Goal: Check status: Check status

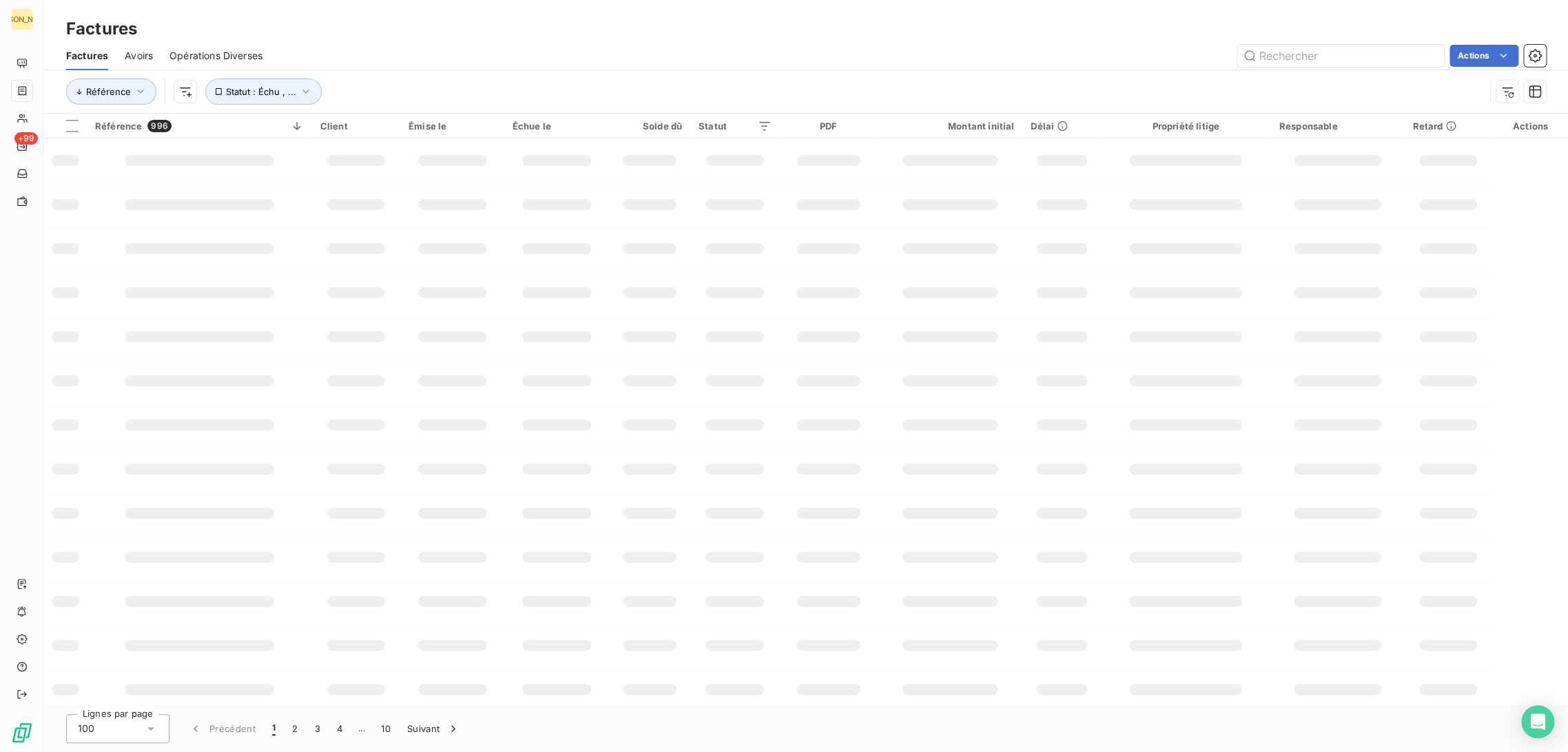
click at [323, 37] on div "Factures" at bounding box center [806, 28] width 1524 height 24
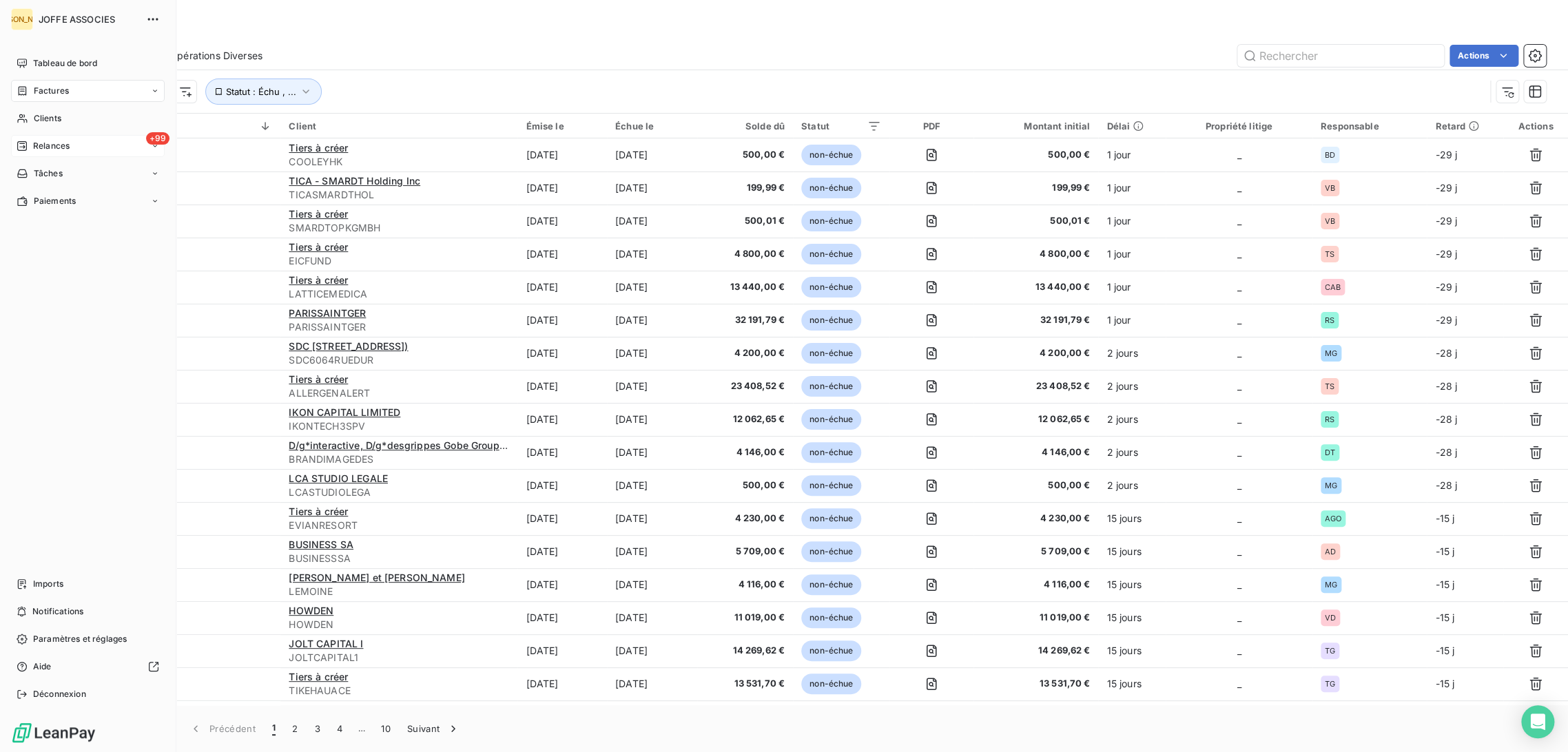
click at [40, 144] on span "Relances" at bounding box center [51, 146] width 36 height 13
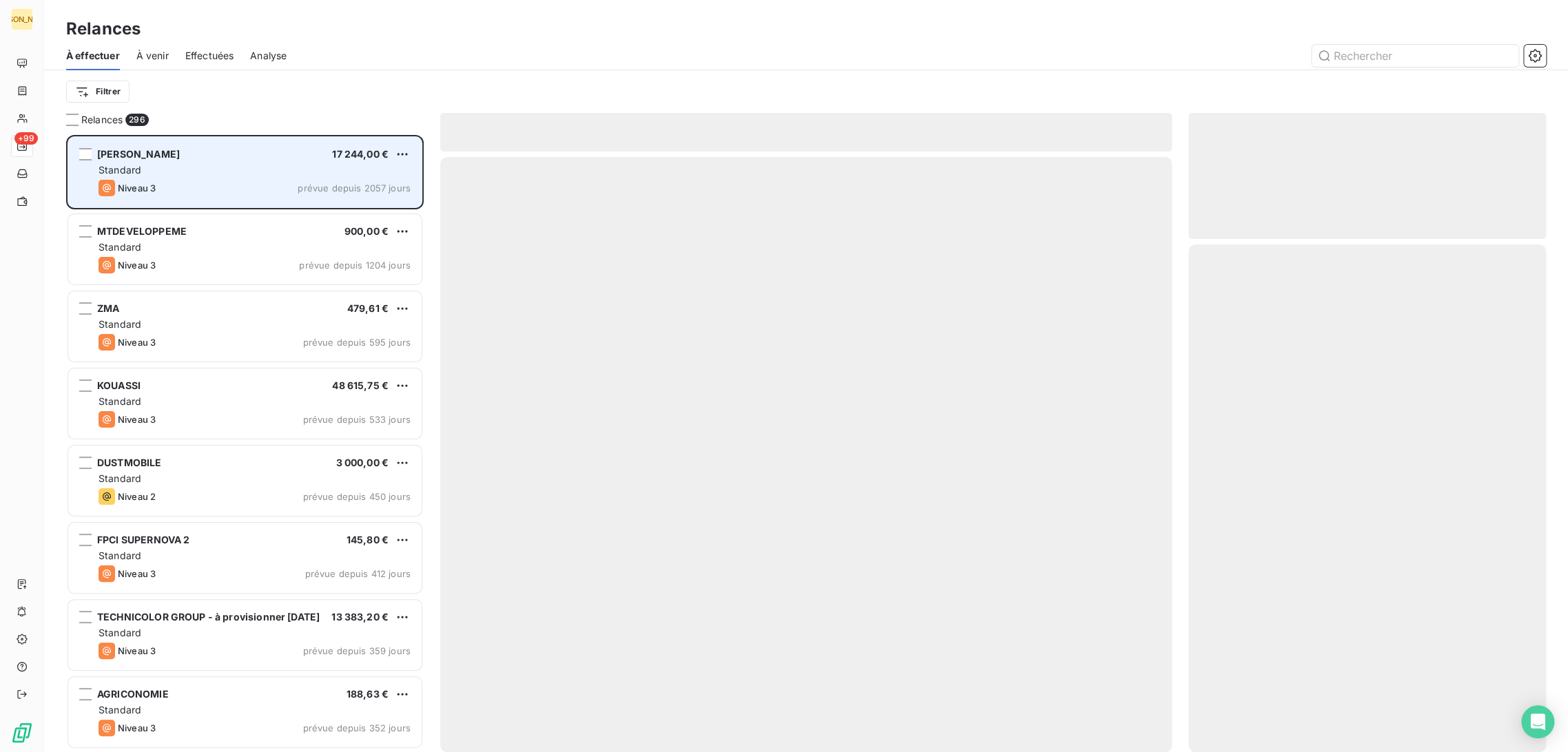
scroll to position [606, 346]
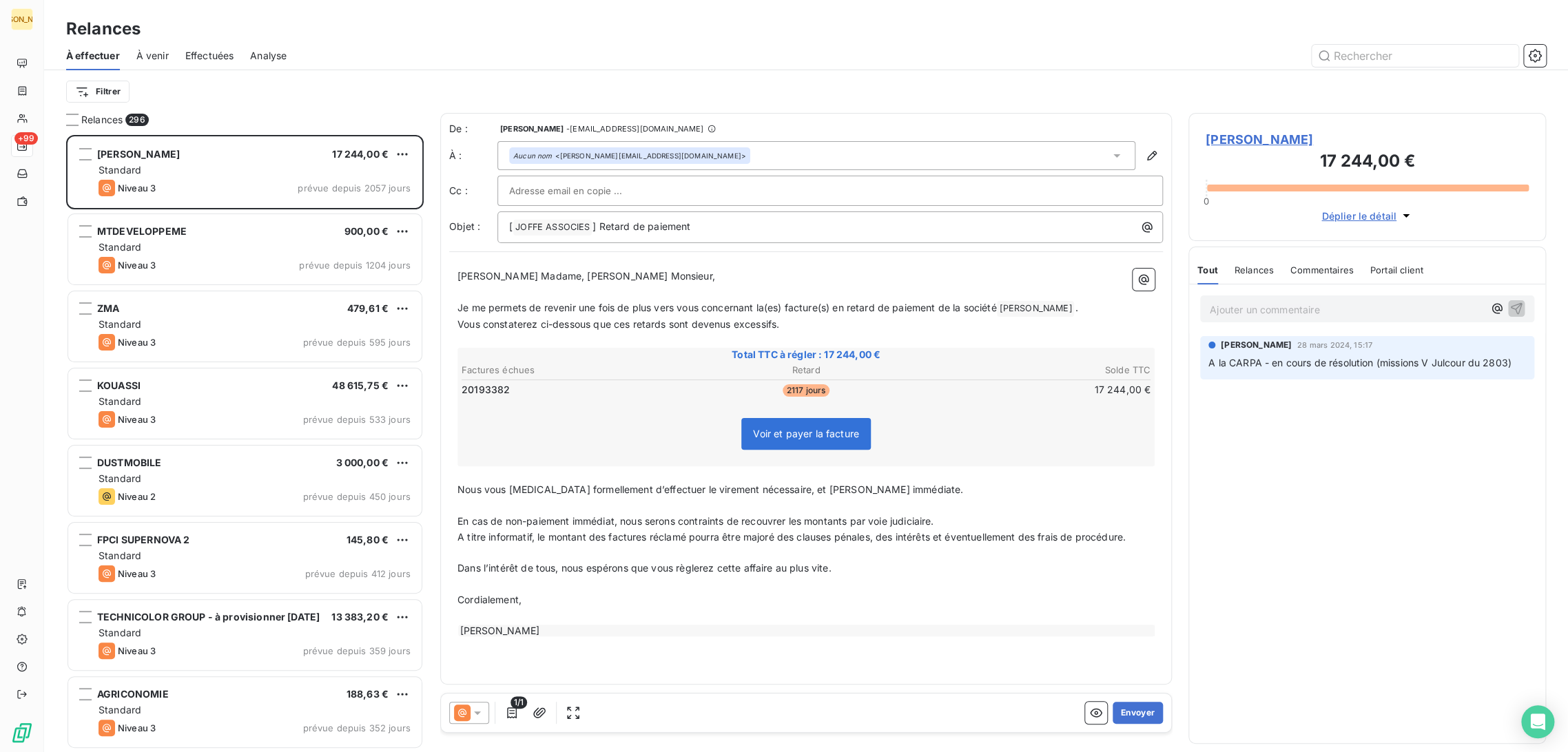
click at [164, 58] on span "À venir" at bounding box center [153, 55] width 33 height 14
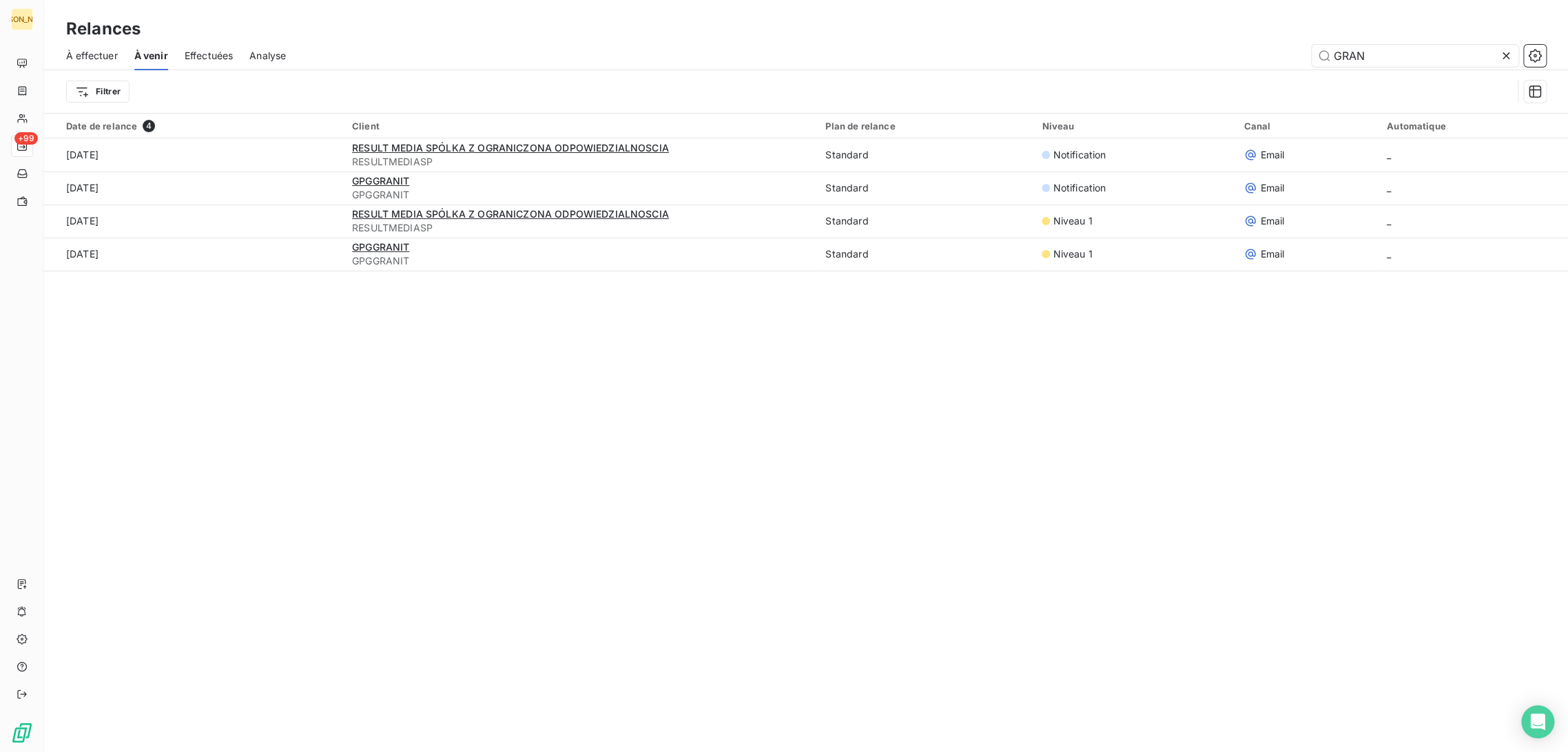
click at [199, 53] on span "Effectuées" at bounding box center [209, 55] width 49 height 14
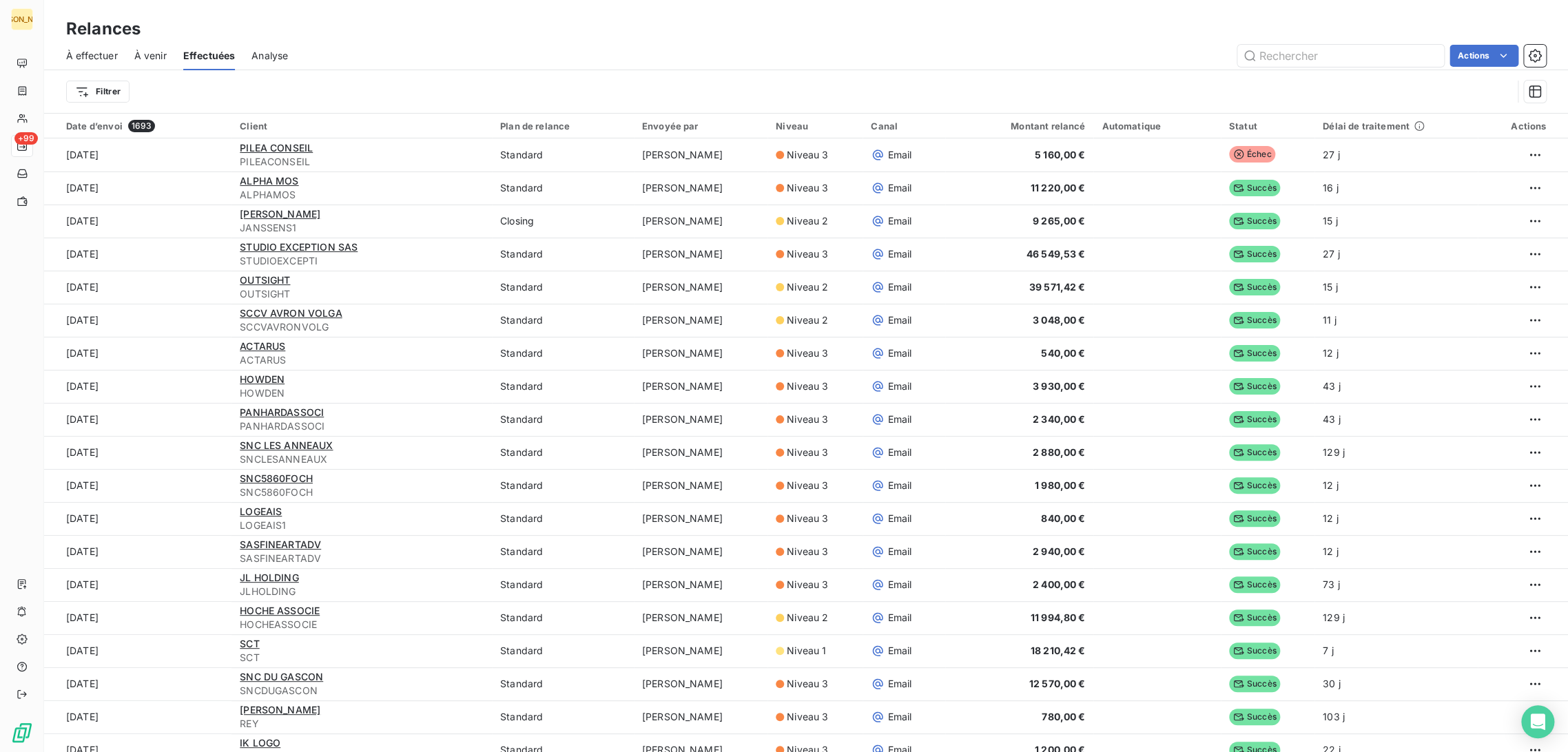
click at [371, 54] on div "Actions" at bounding box center [925, 56] width 1242 height 22
click at [106, 49] on span "À effectuer" at bounding box center [91, 55] width 51 height 14
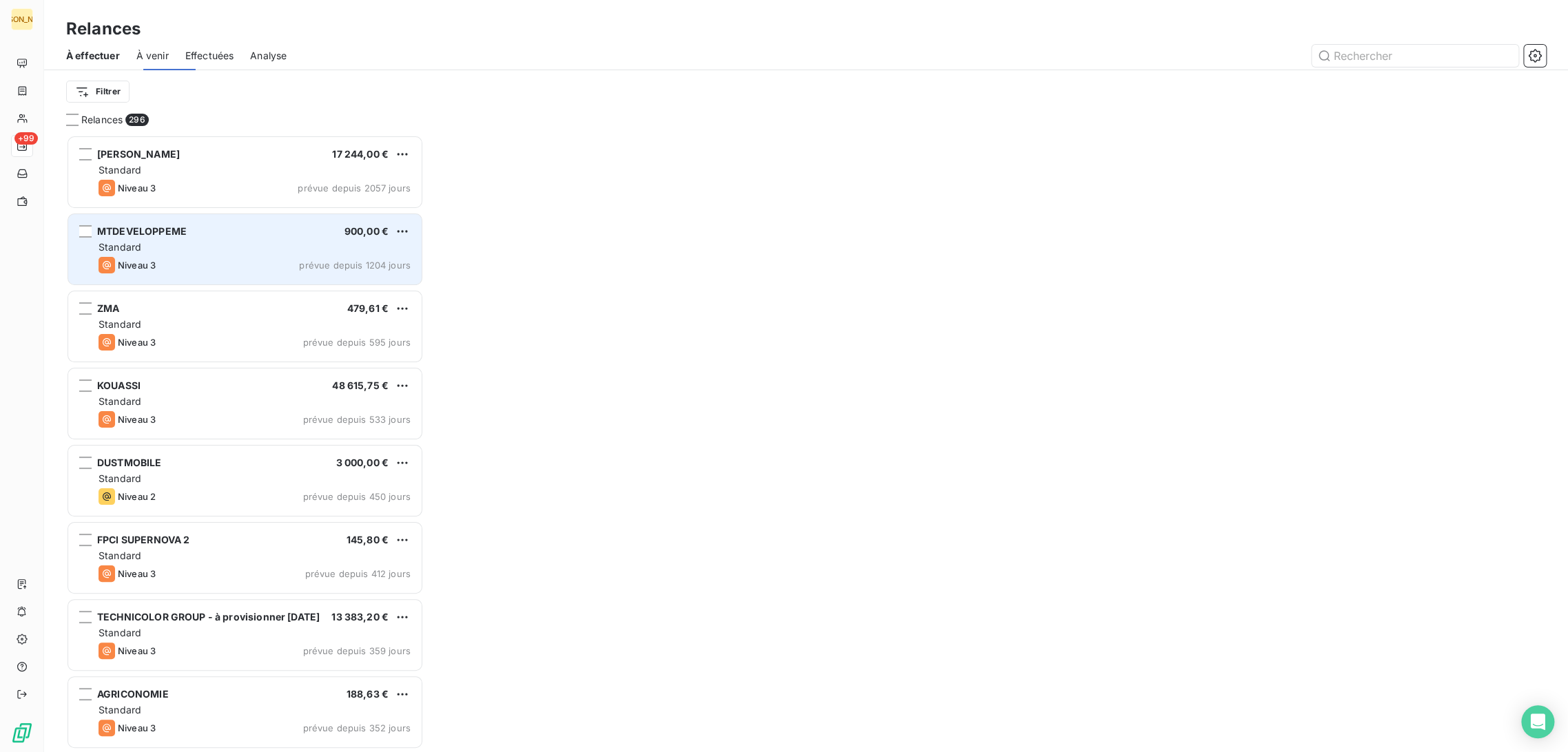
scroll to position [606, 346]
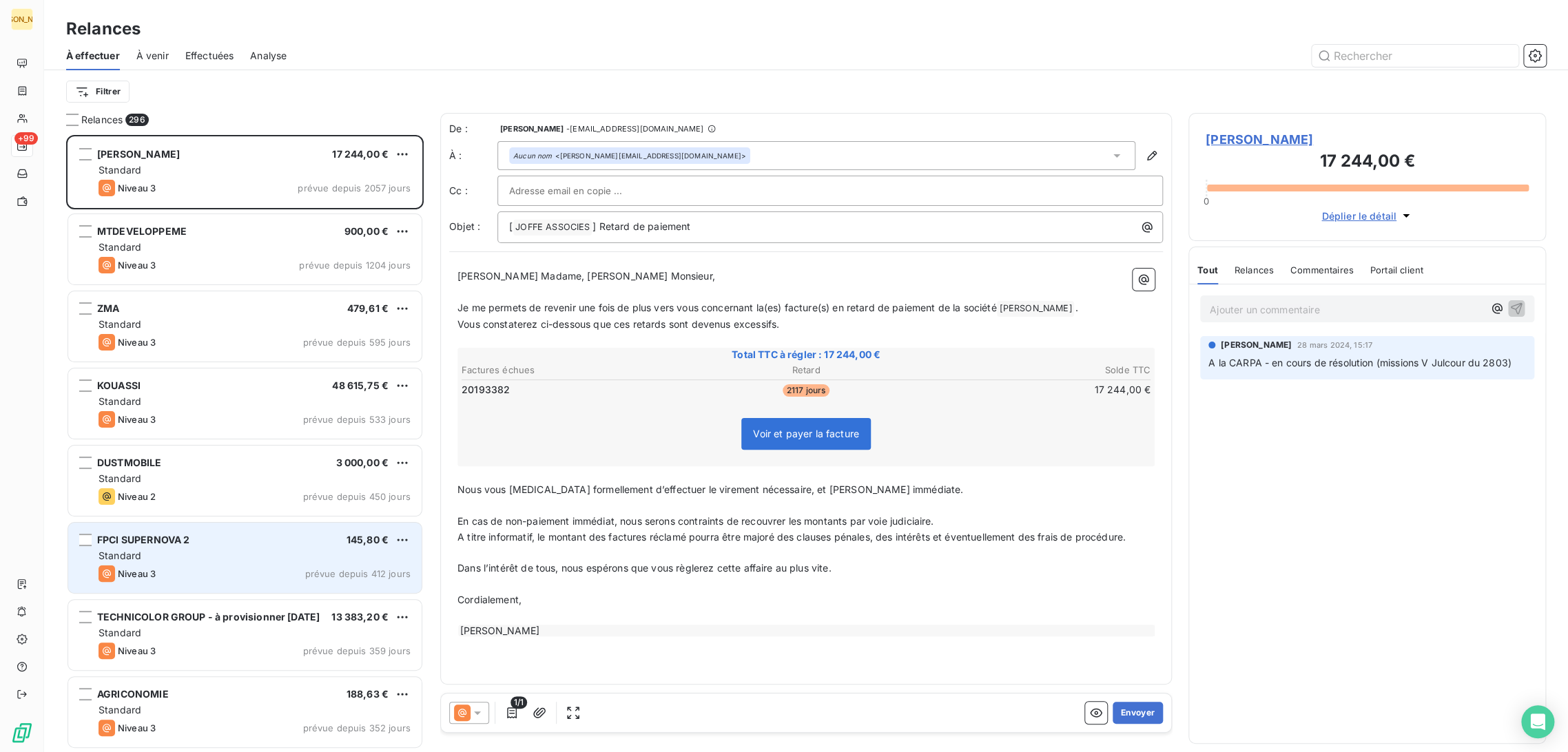
drag, startPoint x: 221, startPoint y: 562, endPoint x: 244, endPoint y: 573, distance: 25.5
click at [221, 563] on div "FPCI SUPERNOVA 2 145,80 € Standard Niveau 3 prévue depuis 412 jours" at bounding box center [245, 558] width 353 height 70
